Goal: Check status: Check status

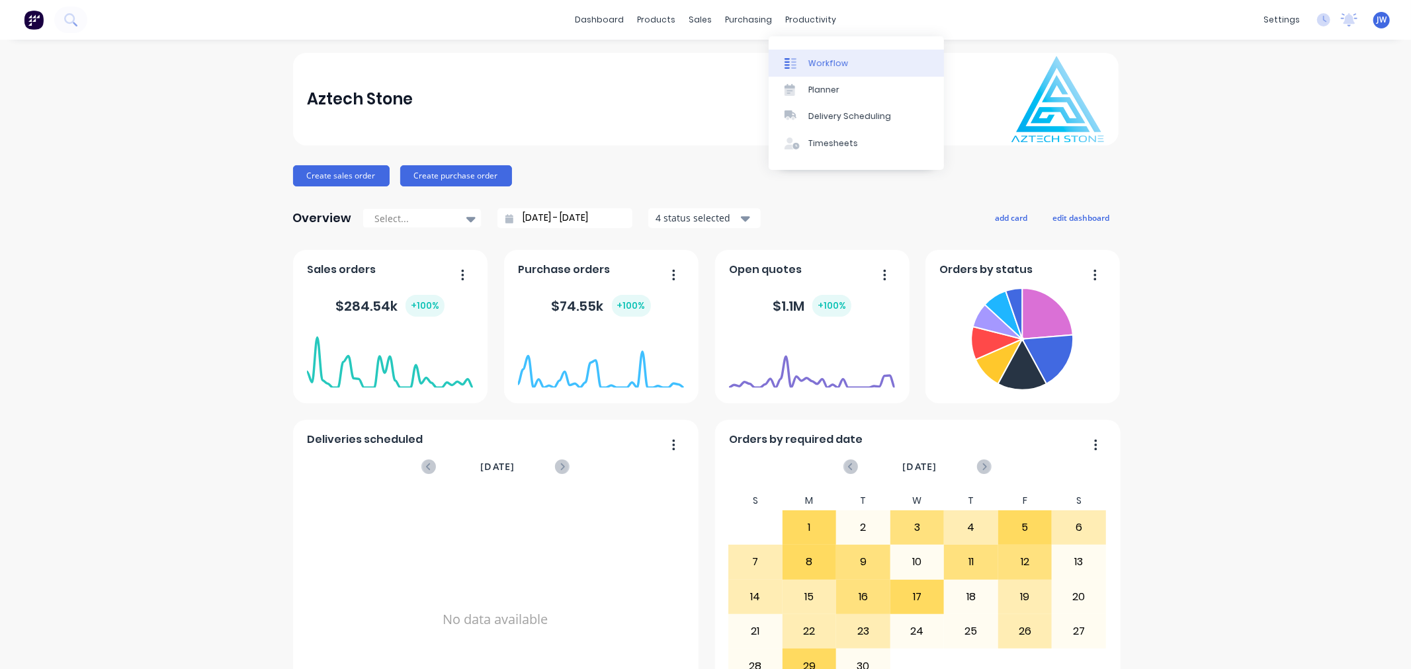
click at [848, 67] on link "Workflow" at bounding box center [856, 63] width 175 height 26
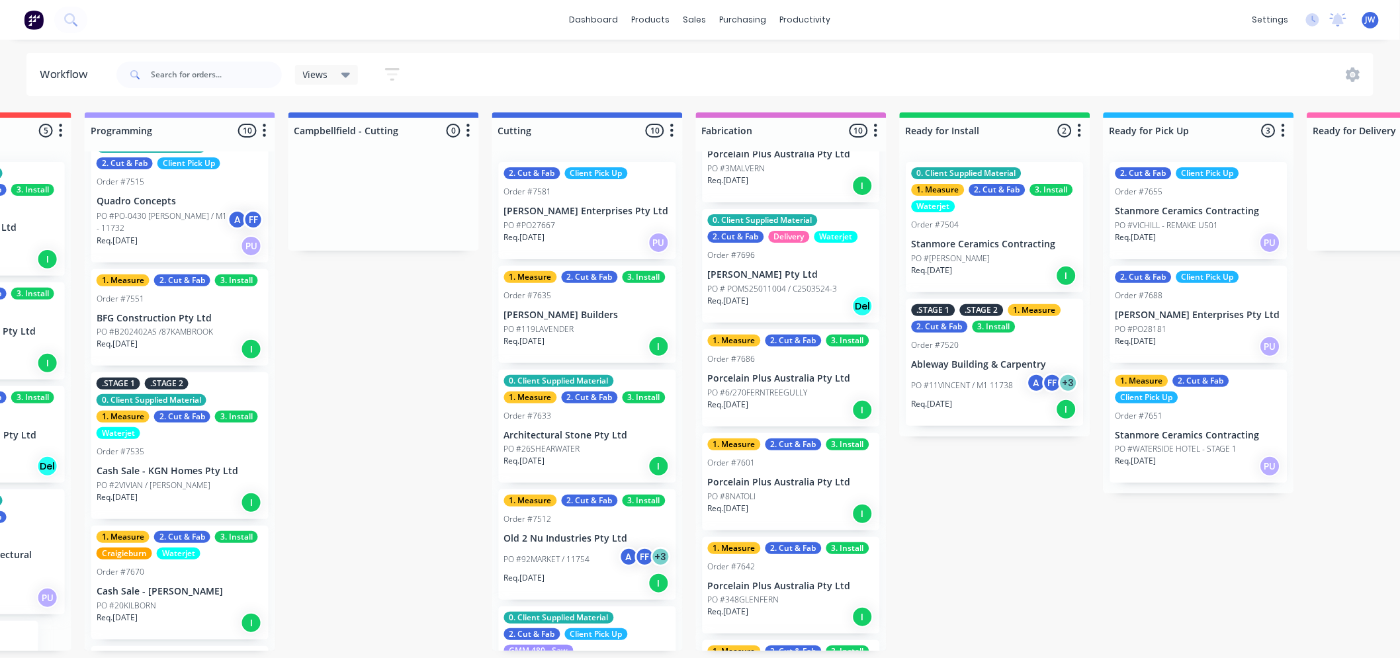
scroll to position [367, 0]
click at [782, 296] on div "Req. [DATE] Del" at bounding box center [791, 307] width 167 height 22
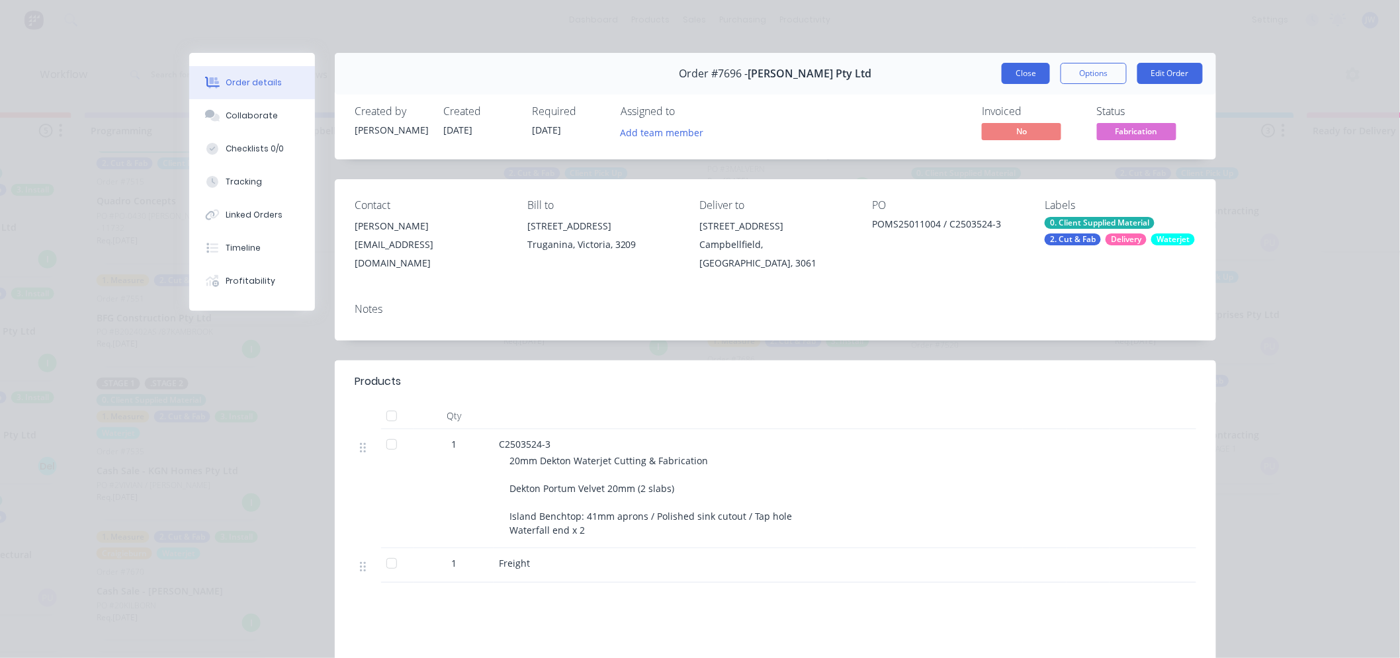
click at [1009, 73] on button "Close" at bounding box center [1025, 73] width 48 height 21
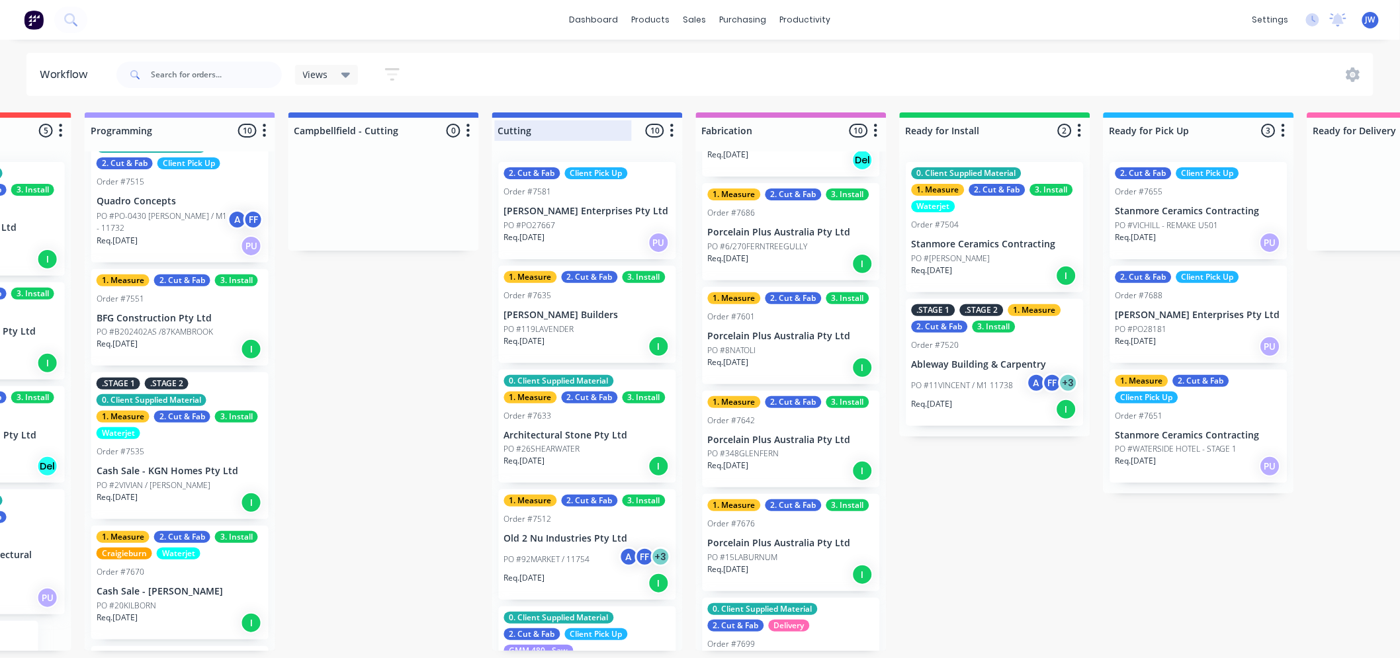
scroll to position [0, 759]
click at [237, 68] on input "text" at bounding box center [216, 75] width 131 height 26
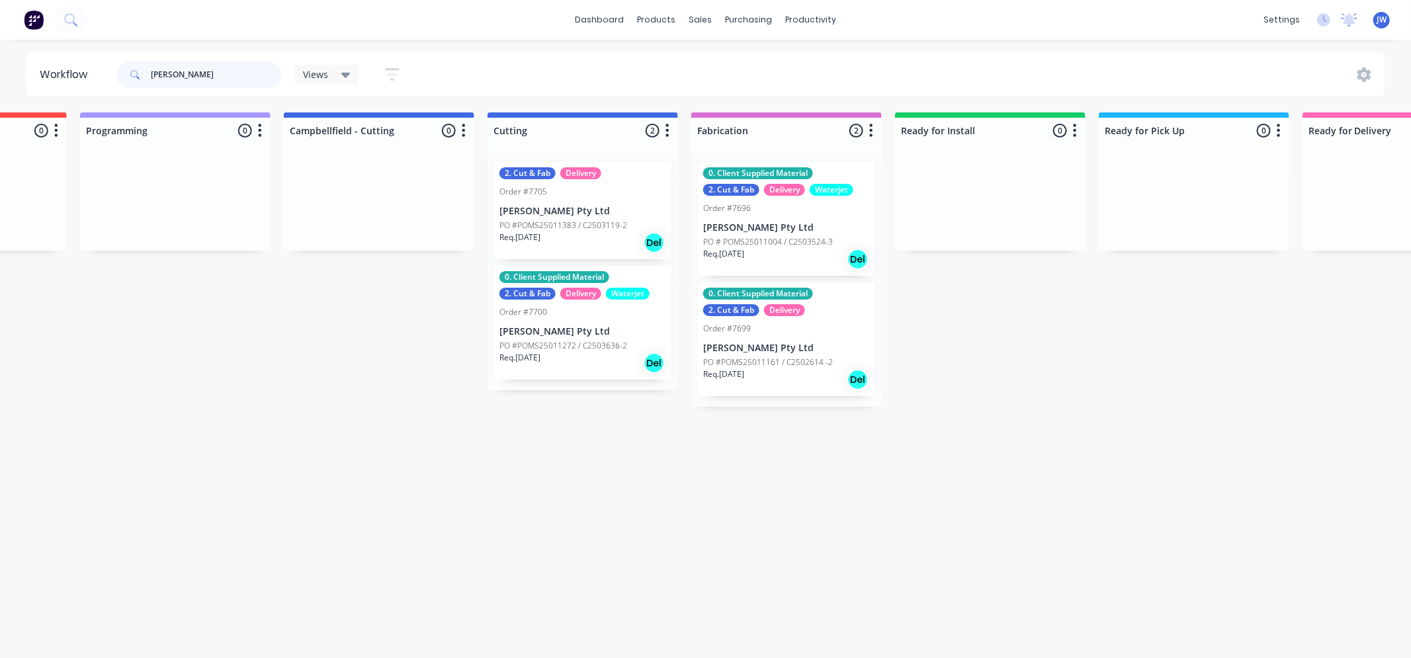
scroll to position [0, 766]
type input "[PERSON_NAME]"
click at [560, 229] on p "PO #POMS25011383 / C2503119-2" at bounding box center [561, 226] width 128 height 12
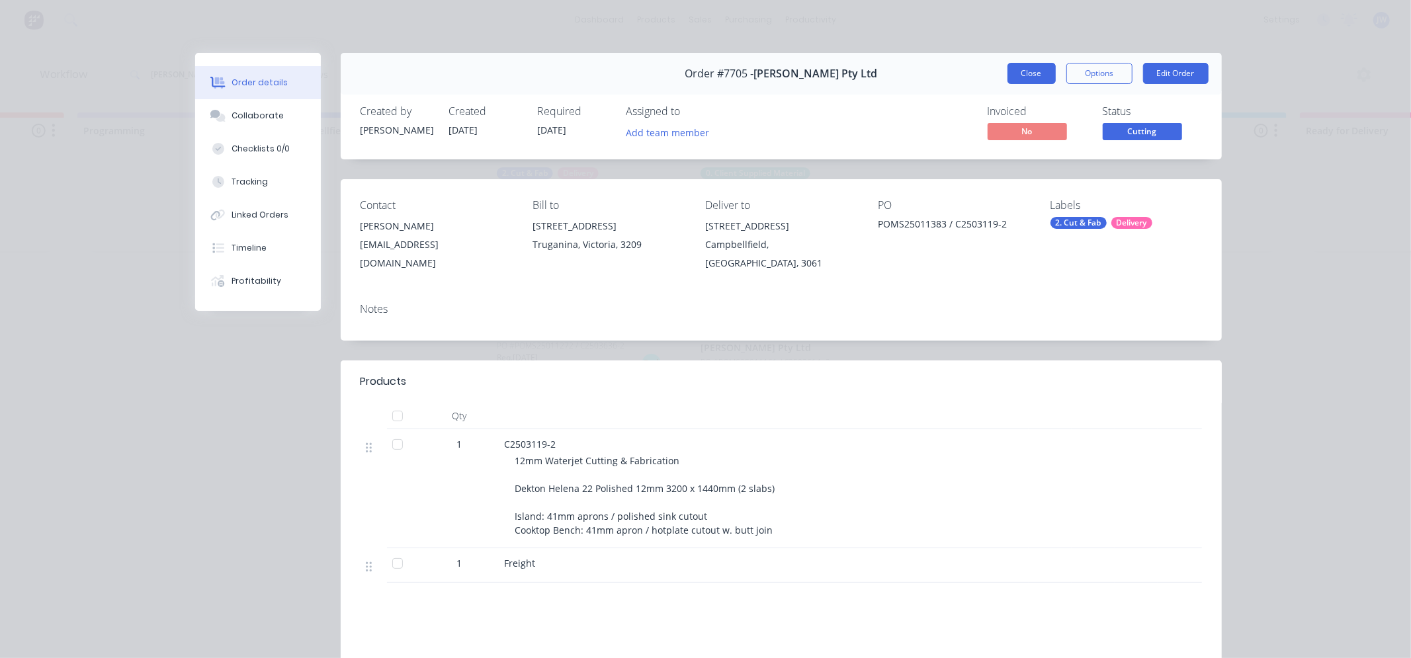
click at [1035, 77] on button "Close" at bounding box center [1031, 73] width 48 height 21
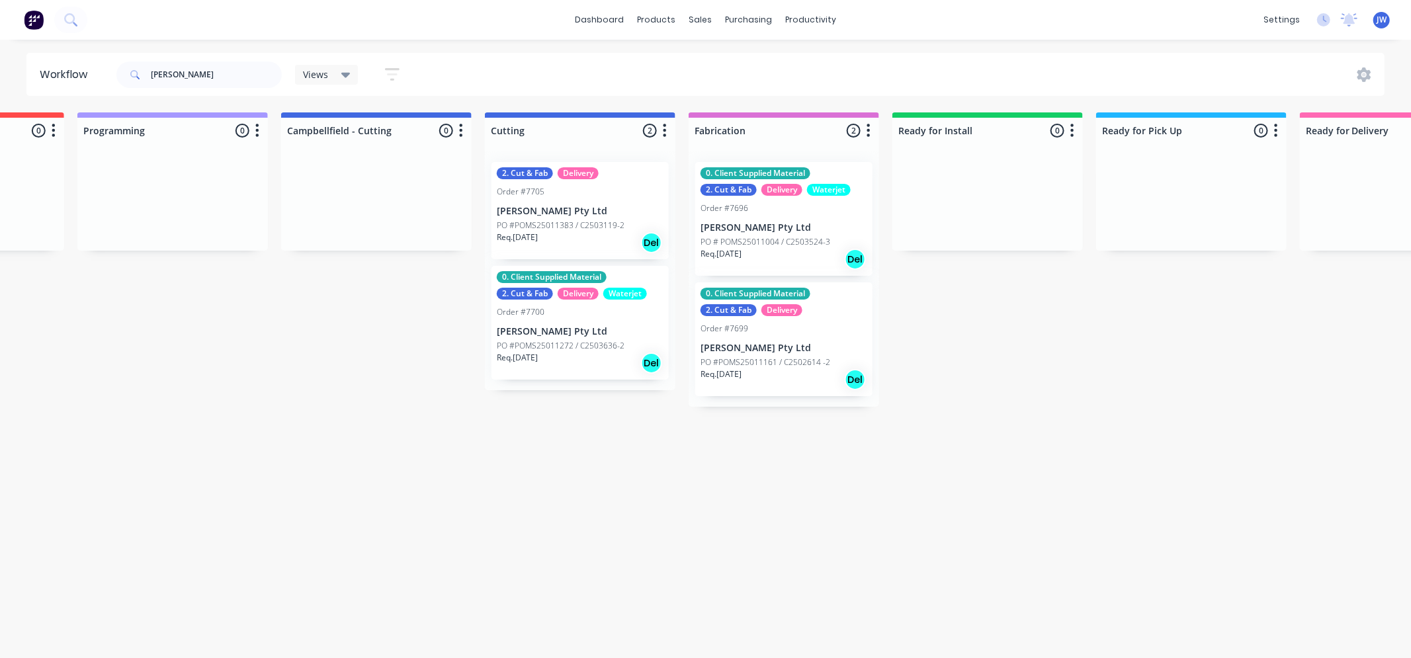
click at [583, 344] on p "PO #POMS25011272 / C2503636-2" at bounding box center [561, 346] width 128 height 12
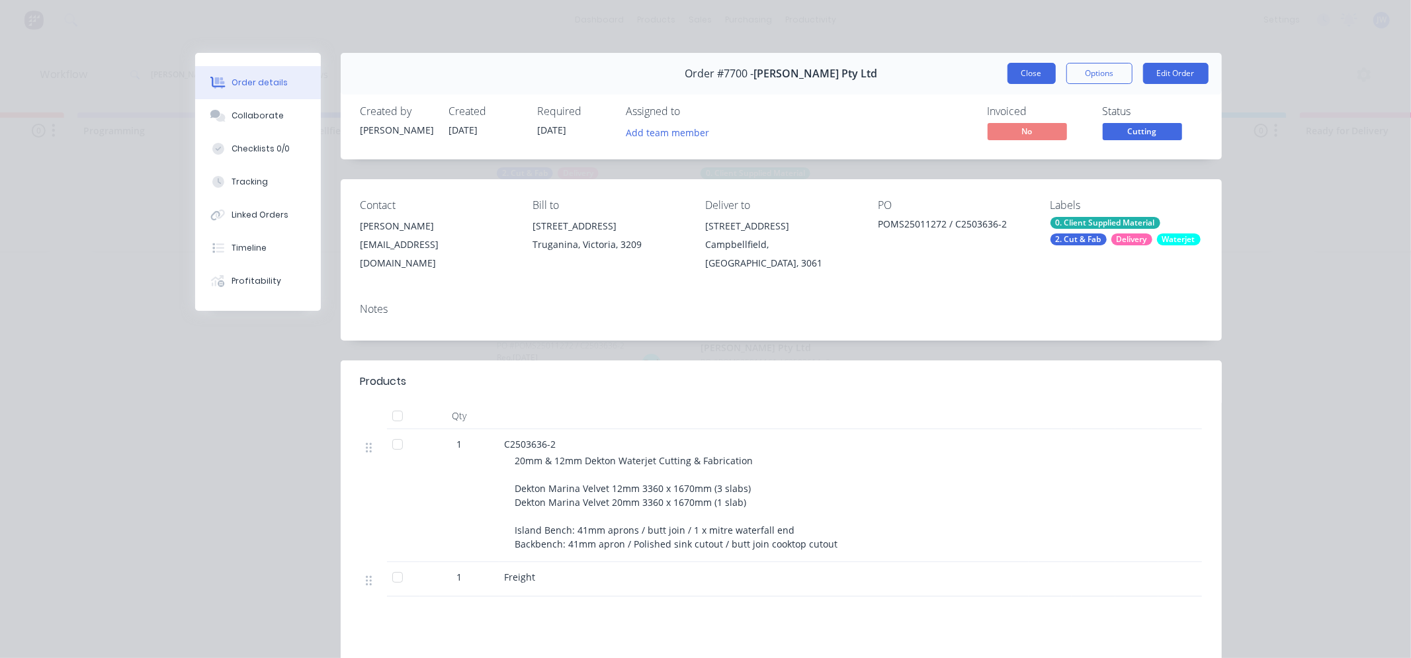
click at [1037, 75] on button "Close" at bounding box center [1031, 73] width 48 height 21
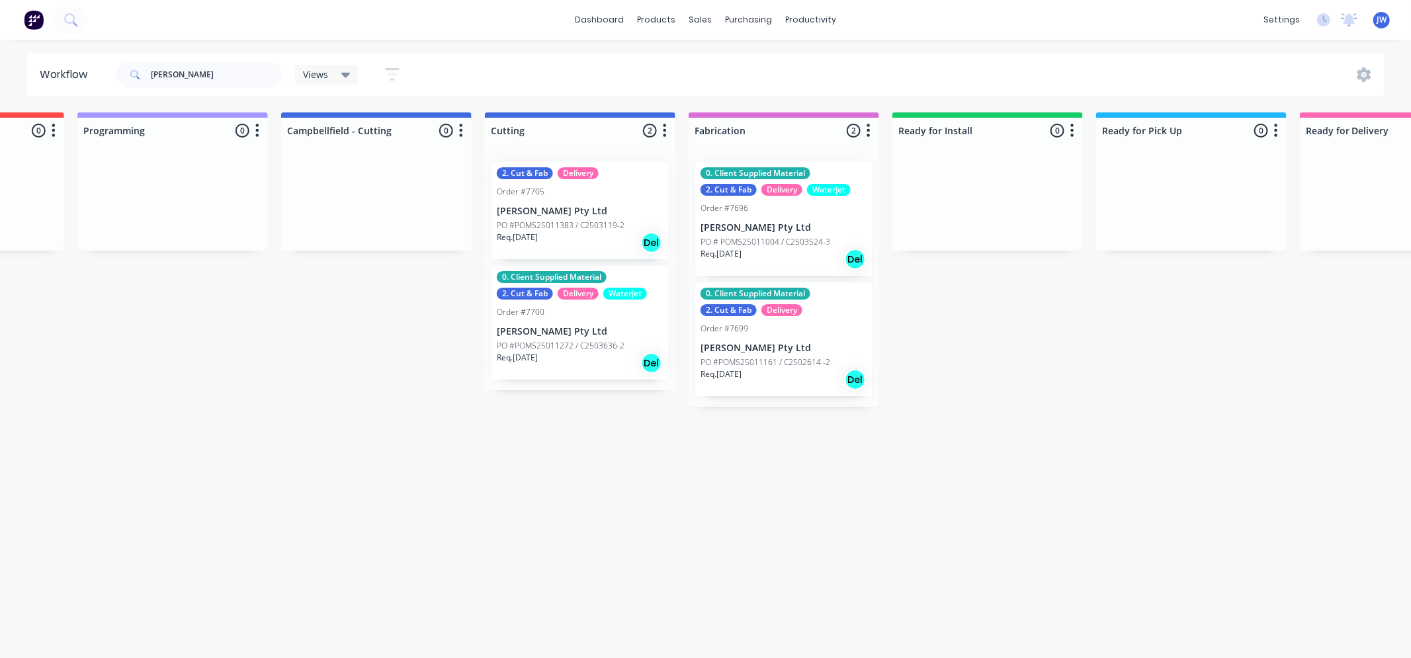
click at [552, 326] on p "[PERSON_NAME] Pty Ltd" at bounding box center [580, 331] width 167 height 11
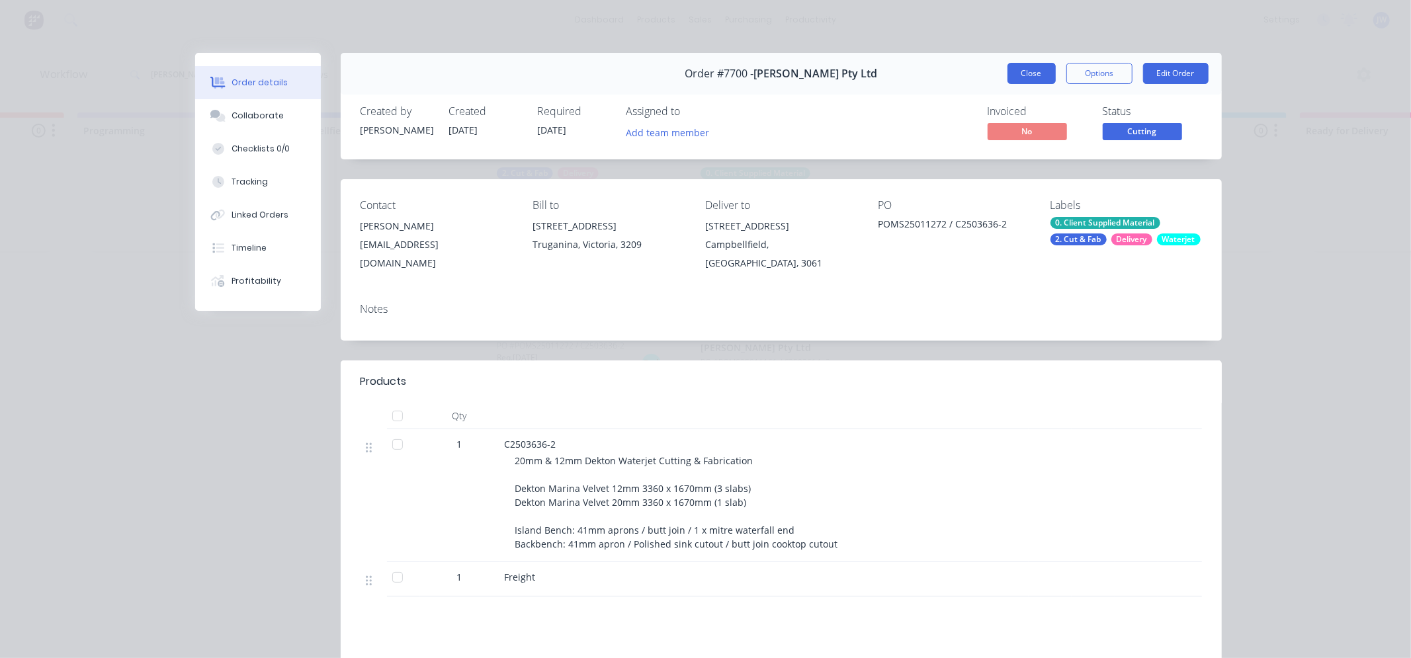
click at [1029, 74] on button "Close" at bounding box center [1031, 73] width 48 height 21
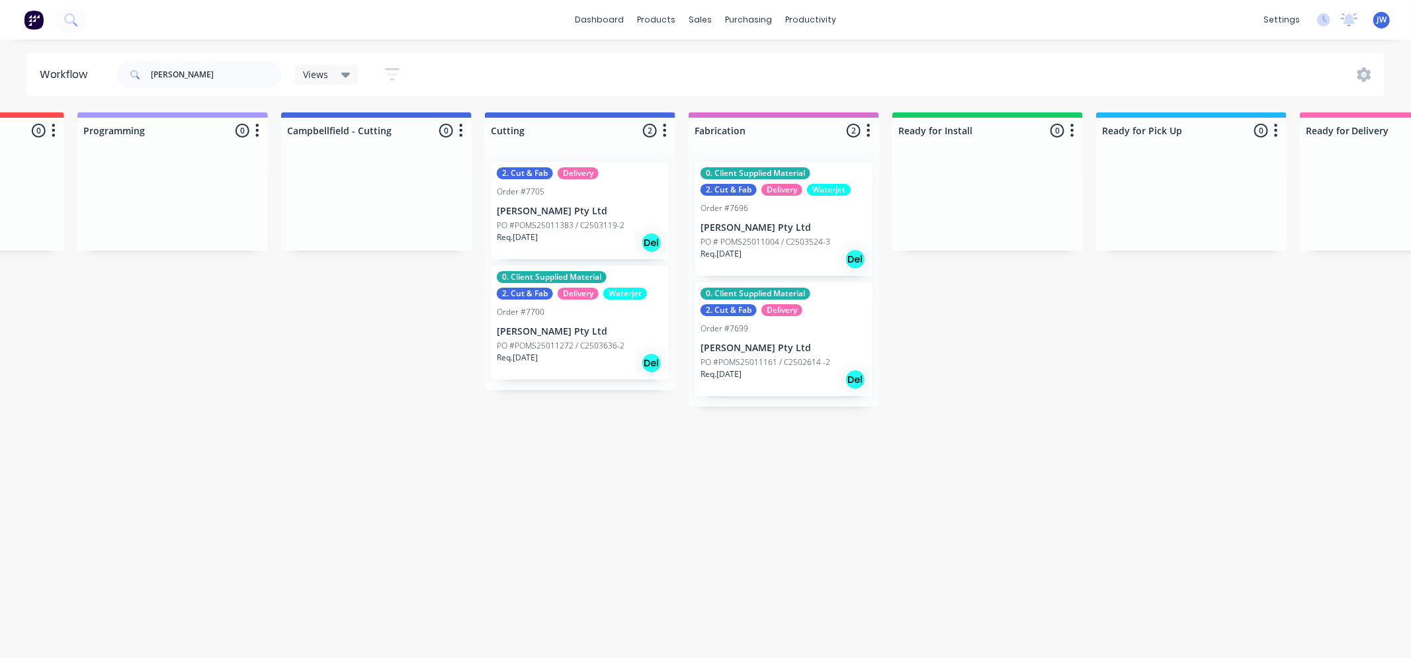
click at [779, 239] on p "PO # POMS25011004 / C2503524-3" at bounding box center [765, 242] width 130 height 12
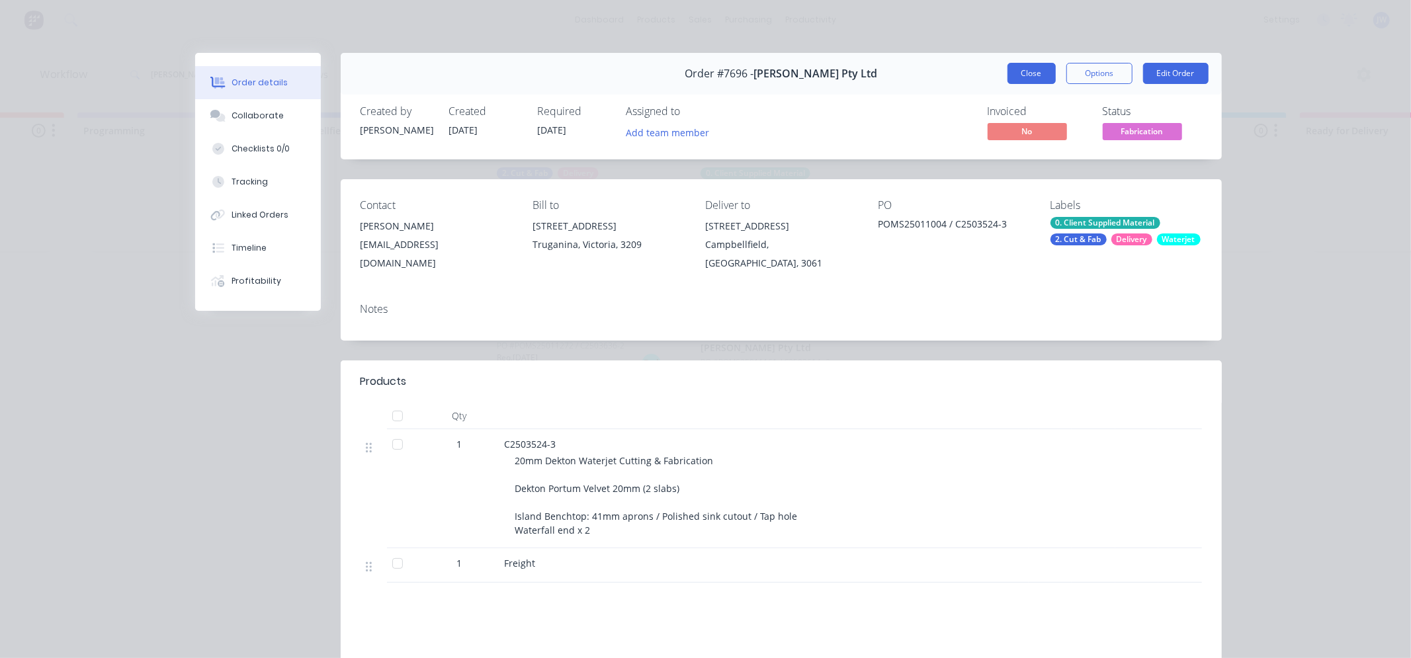
click at [1033, 75] on button "Close" at bounding box center [1031, 73] width 48 height 21
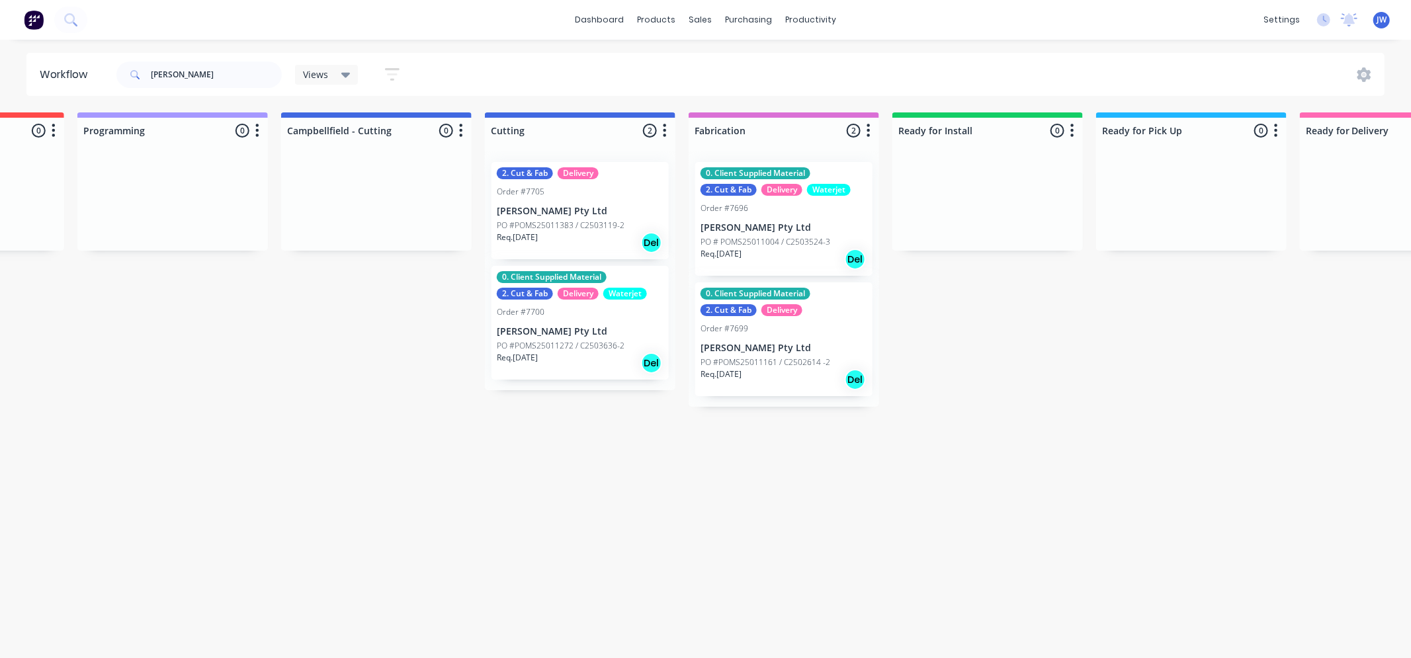
click at [775, 347] on p "[PERSON_NAME] Pty Ltd" at bounding box center [783, 348] width 167 height 11
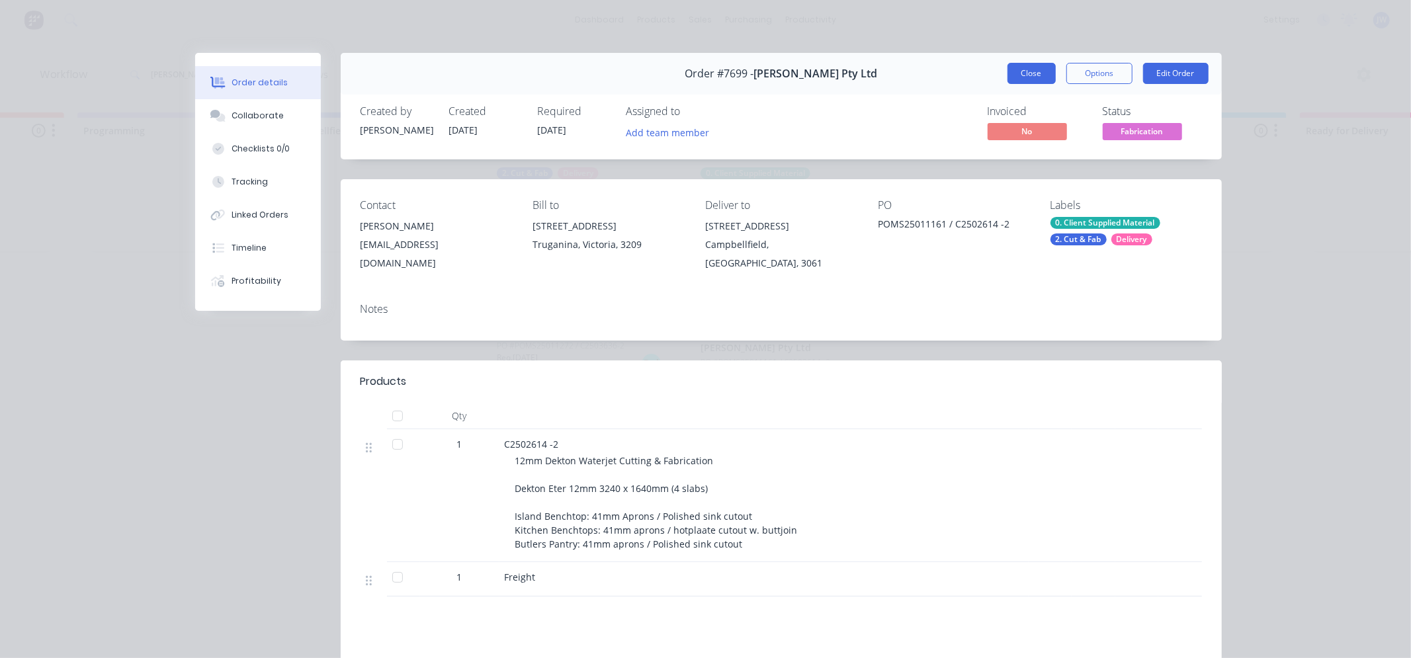
click at [1033, 75] on button "Close" at bounding box center [1031, 73] width 48 height 21
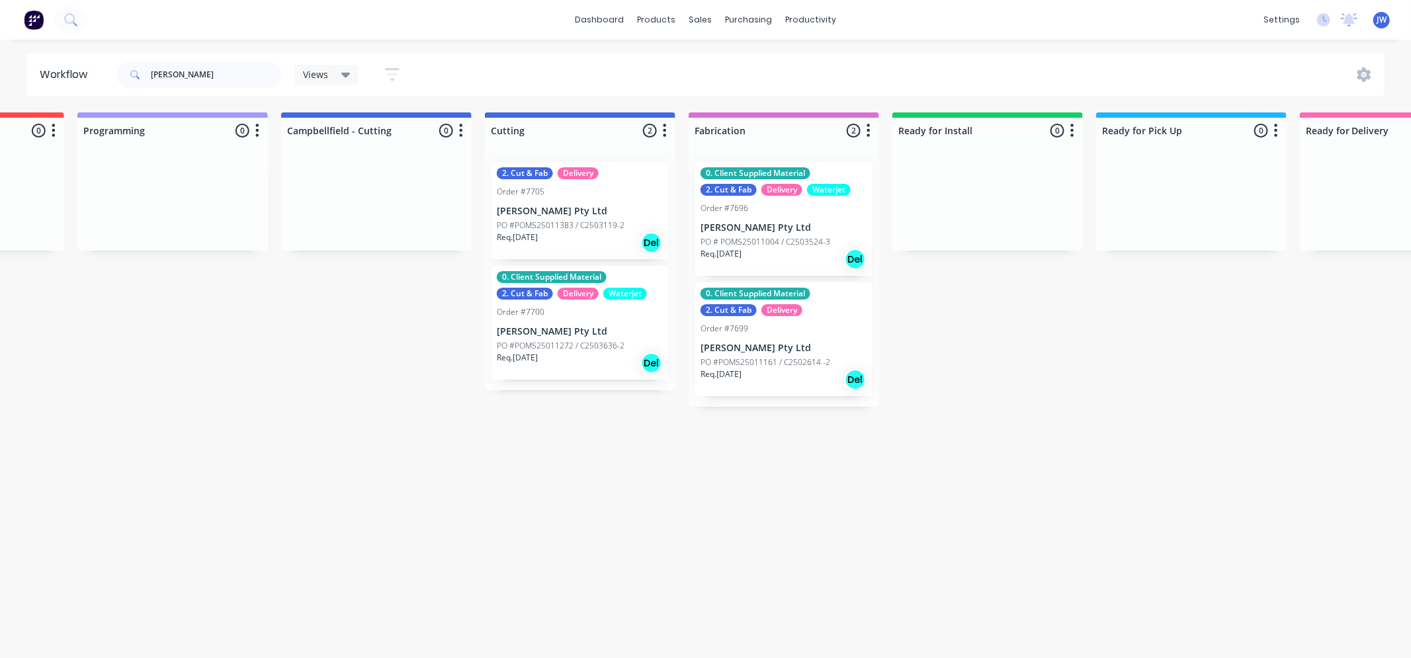
click at [771, 234] on div "0. Client Supplied Material 2. Cut & Fab Delivery Waterjet Order #7696 [PERSON_…" at bounding box center [783, 219] width 177 height 114
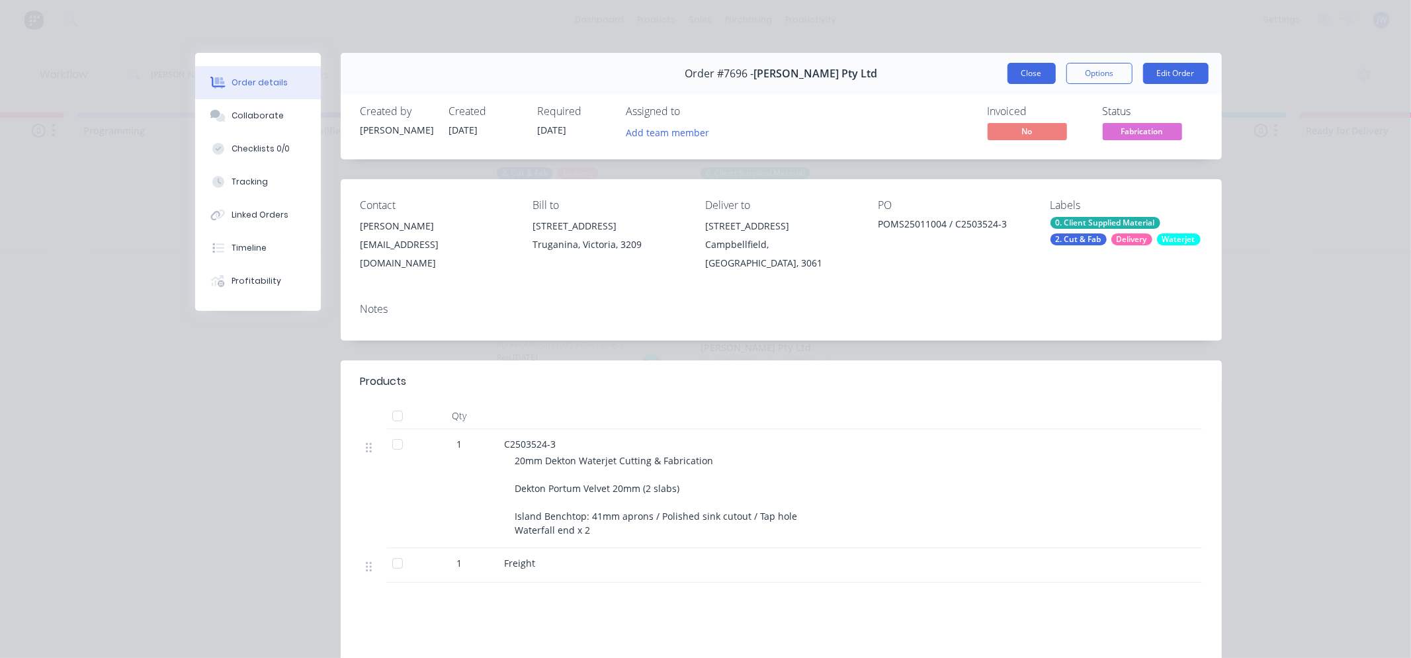
click at [1036, 71] on button "Close" at bounding box center [1031, 73] width 48 height 21
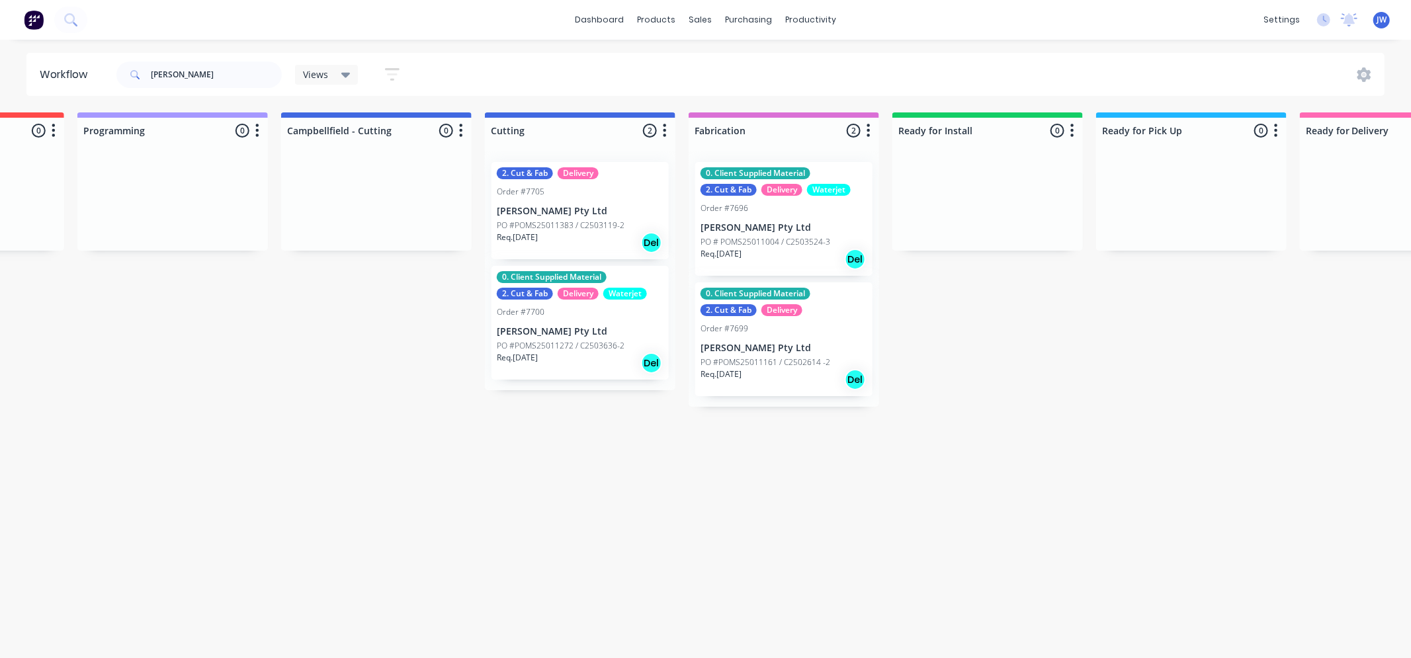
click at [781, 372] on div "Req. [DATE] Del" at bounding box center [783, 379] width 167 height 22
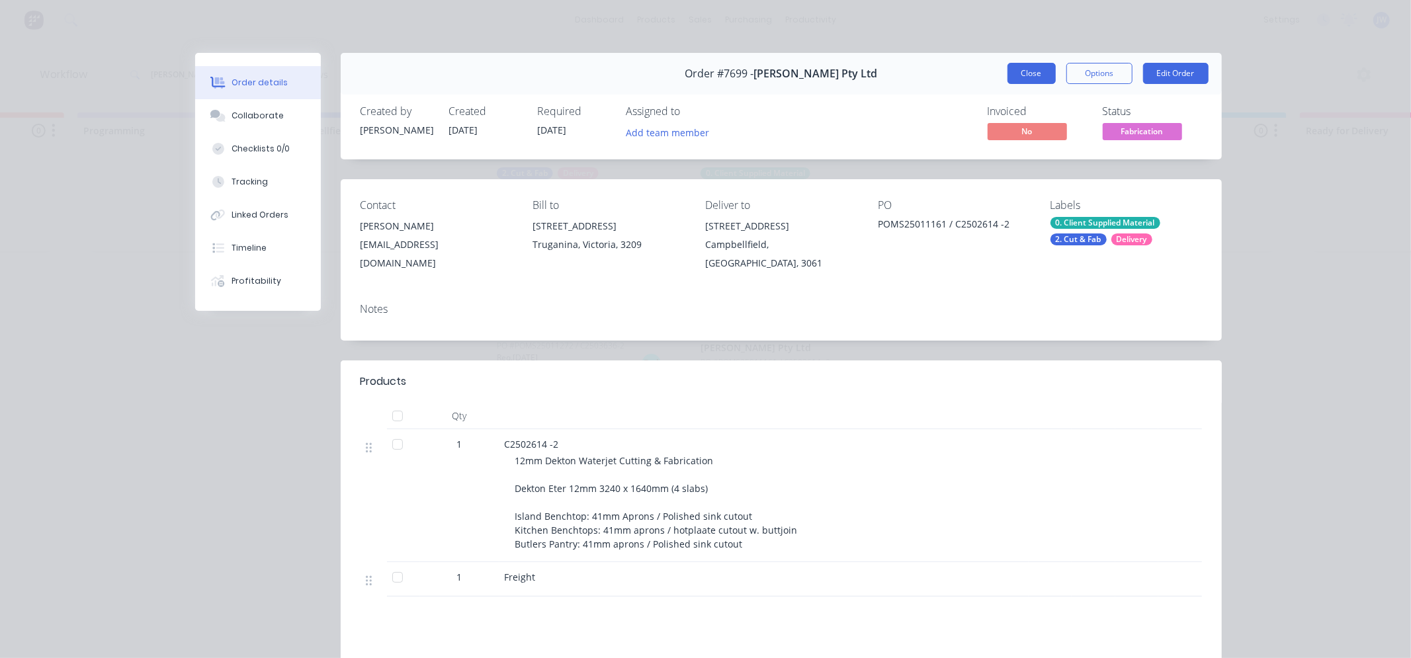
click at [1024, 81] on button "Close" at bounding box center [1031, 73] width 48 height 21
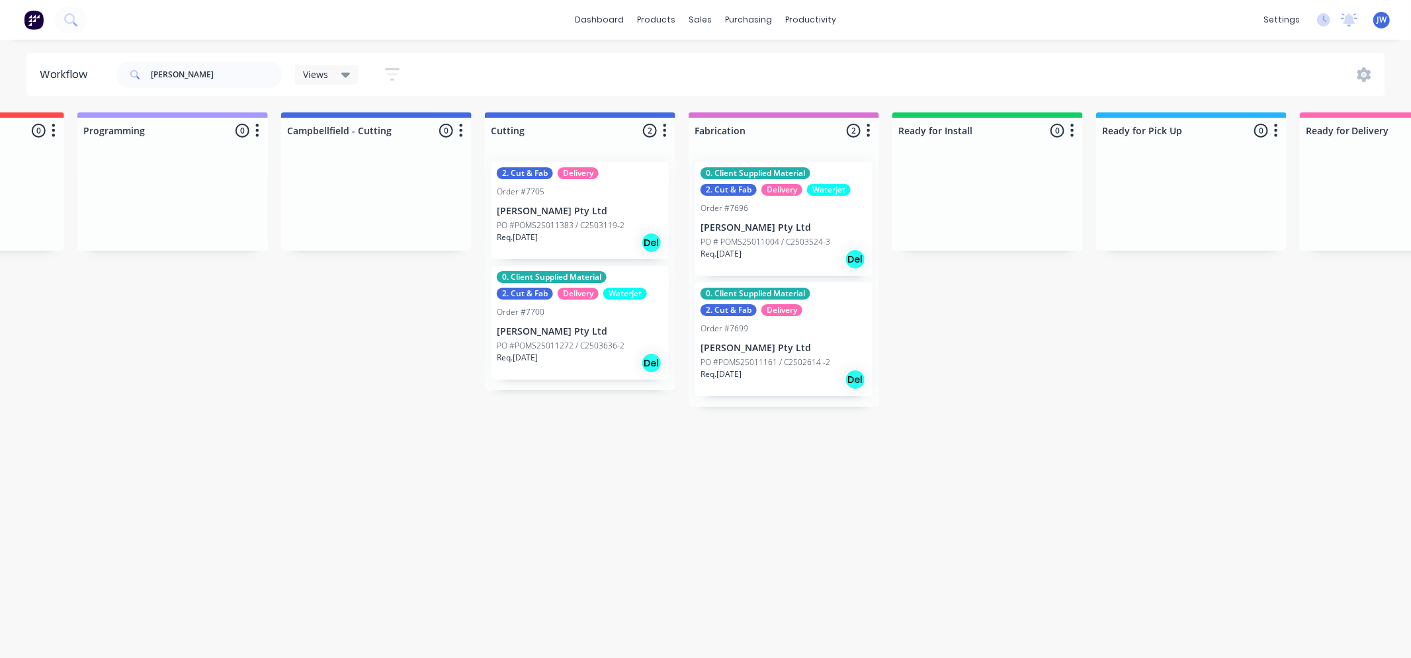
click at [591, 226] on p "PO #POMS25011383 / C2503119-2" at bounding box center [561, 226] width 128 height 12
